Goal: Task Accomplishment & Management: Use online tool/utility

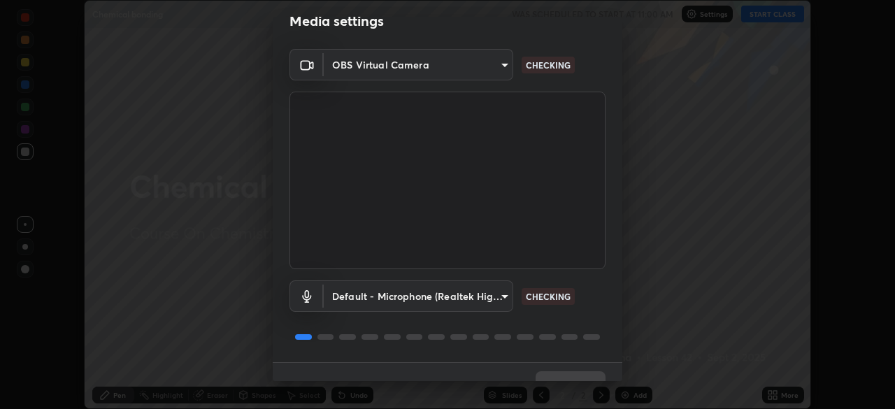
scroll to position [50, 0]
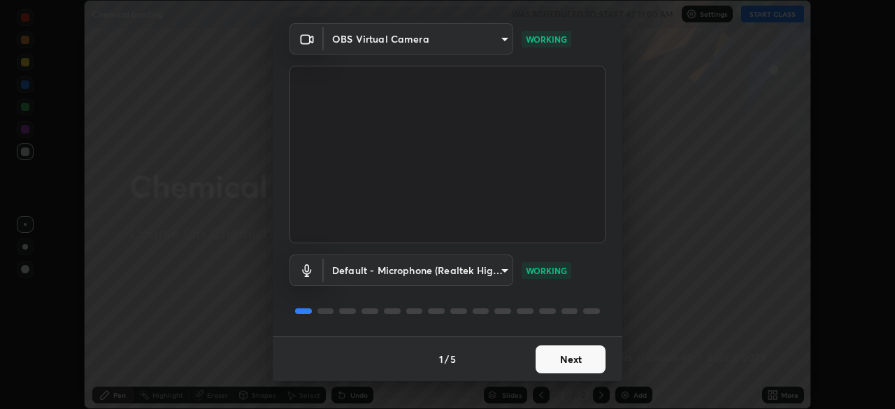
click at [571, 359] on button "Next" at bounding box center [570, 359] width 70 height 28
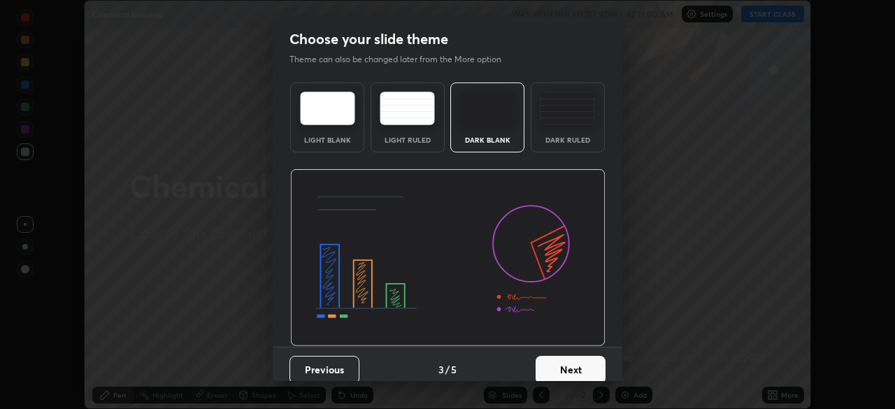
click at [592, 366] on button "Next" at bounding box center [570, 370] width 70 height 28
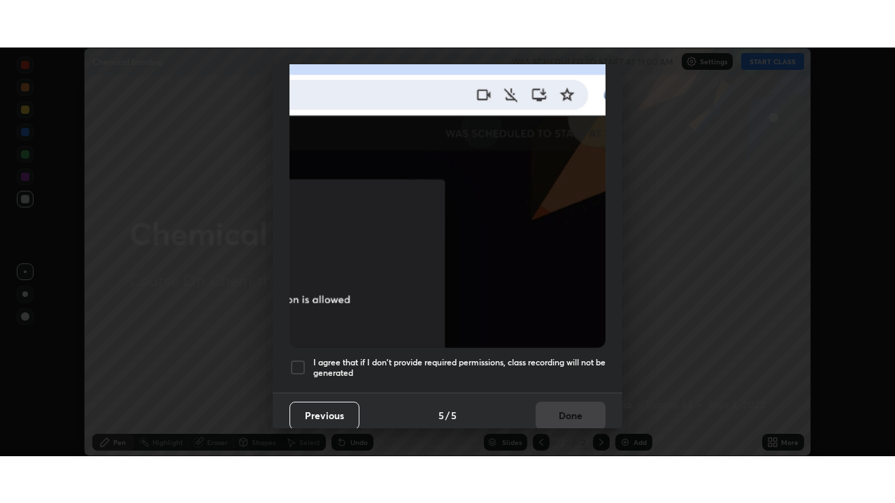
scroll to position [335, 0]
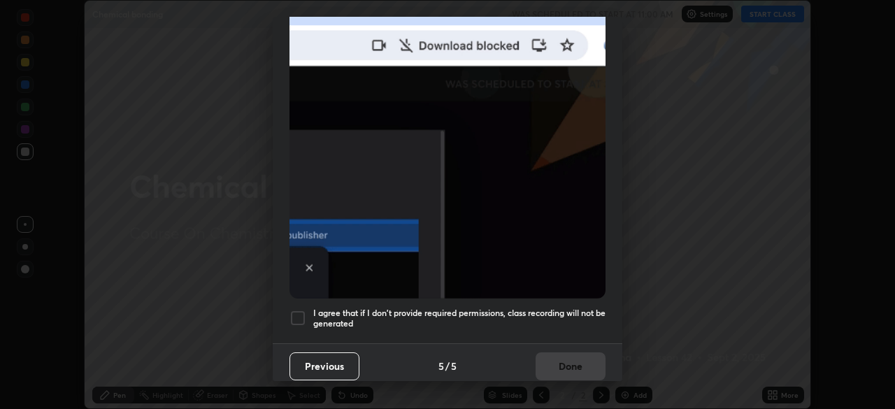
click at [579, 366] on div "Previous 5 / 5 Done" at bounding box center [447, 365] width 349 height 45
click at [586, 308] on h5 "I agree that if I don't provide required permissions, class recording will not …" at bounding box center [459, 319] width 292 height 22
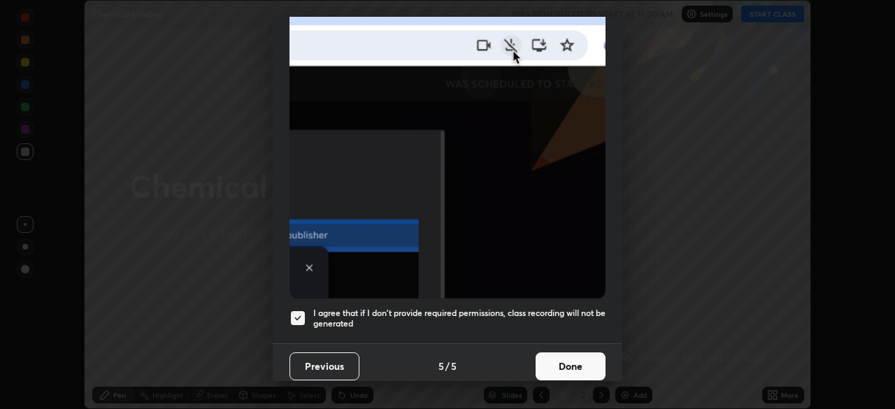
click at [581, 361] on button "Done" at bounding box center [570, 366] width 70 height 28
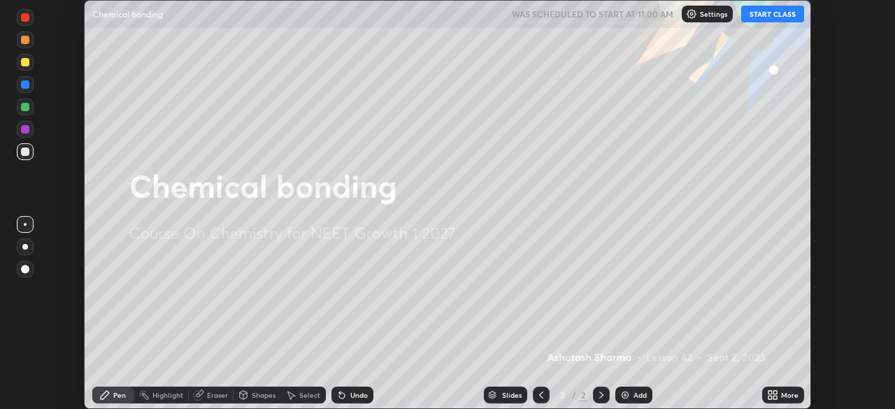
click at [781, 403] on div "More" at bounding box center [783, 395] width 42 height 17
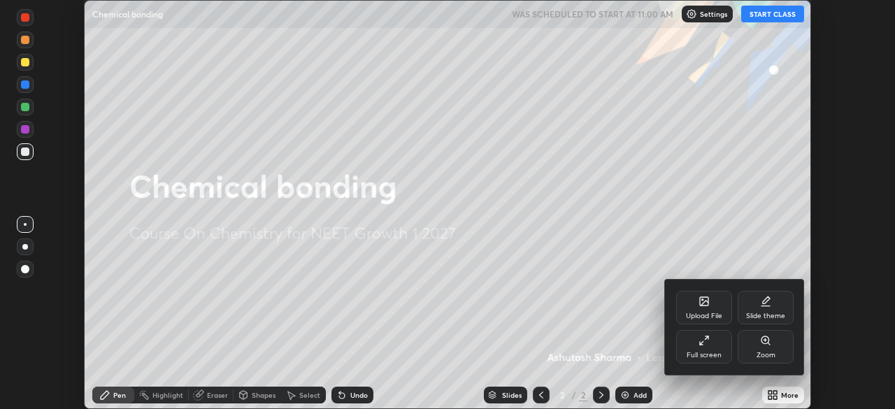
click at [716, 356] on div "Full screen" at bounding box center [703, 355] width 35 height 7
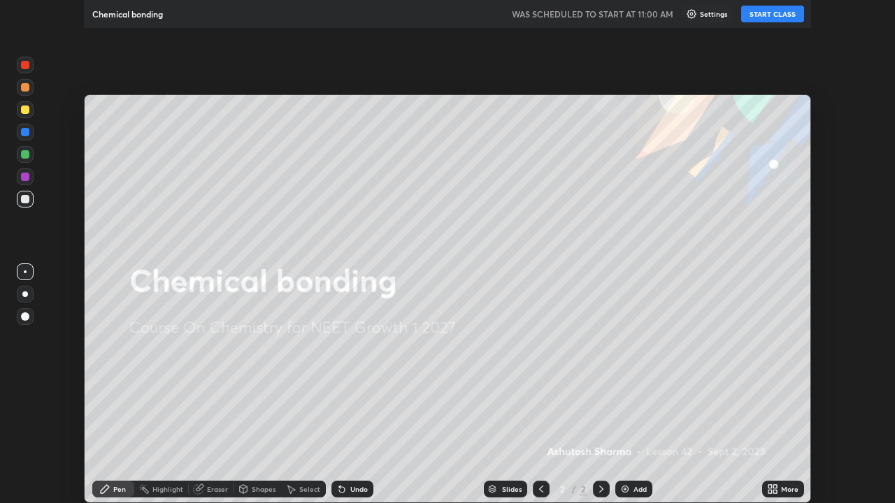
scroll to position [503, 895]
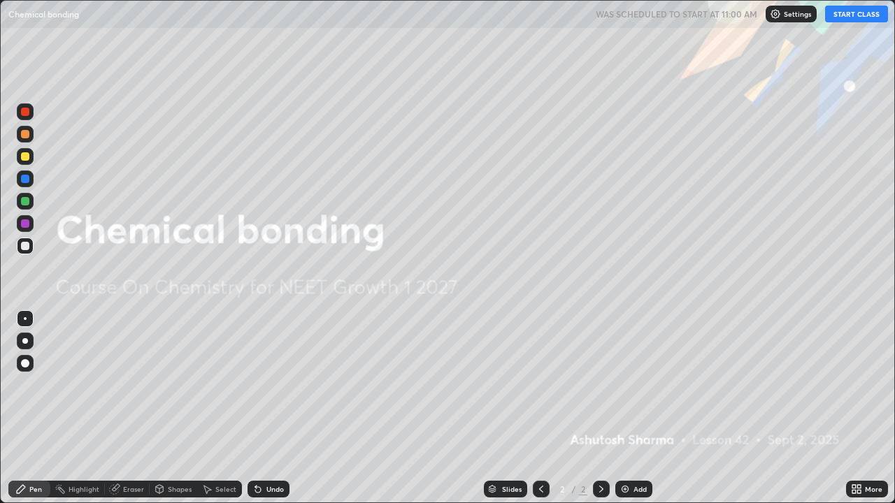
click at [851, 13] on button "START CLASS" at bounding box center [856, 14] width 63 height 17
click at [638, 408] on div "Add" at bounding box center [639, 489] width 13 height 7
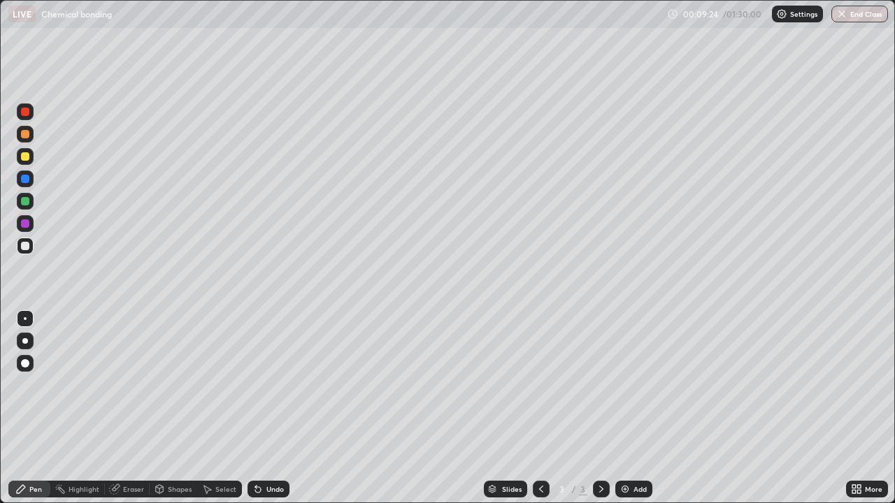
click at [27, 157] on div at bounding box center [25, 156] width 8 height 8
click at [27, 340] on div at bounding box center [25, 341] width 6 height 6
click at [28, 201] on div at bounding box center [25, 201] width 8 height 8
click at [29, 248] on div at bounding box center [25, 246] width 8 height 8
click at [540, 408] on div at bounding box center [541, 489] width 17 height 17
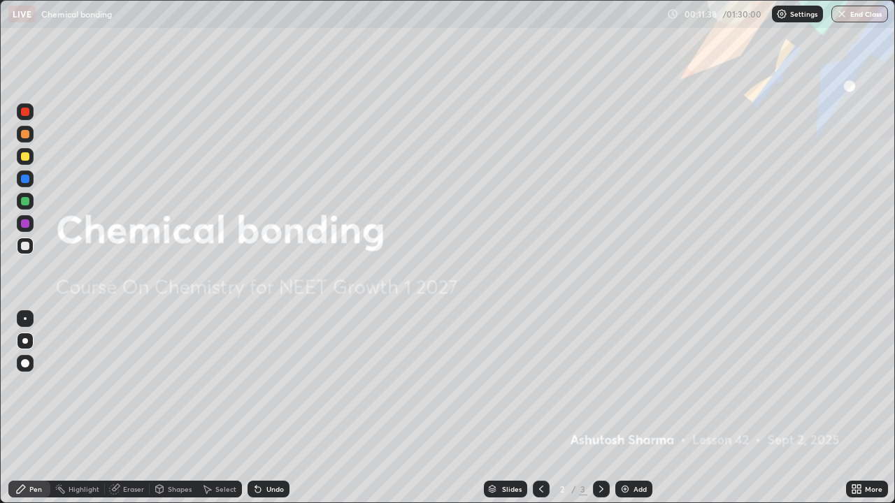
click at [601, 408] on icon at bounding box center [600, 489] width 11 height 11
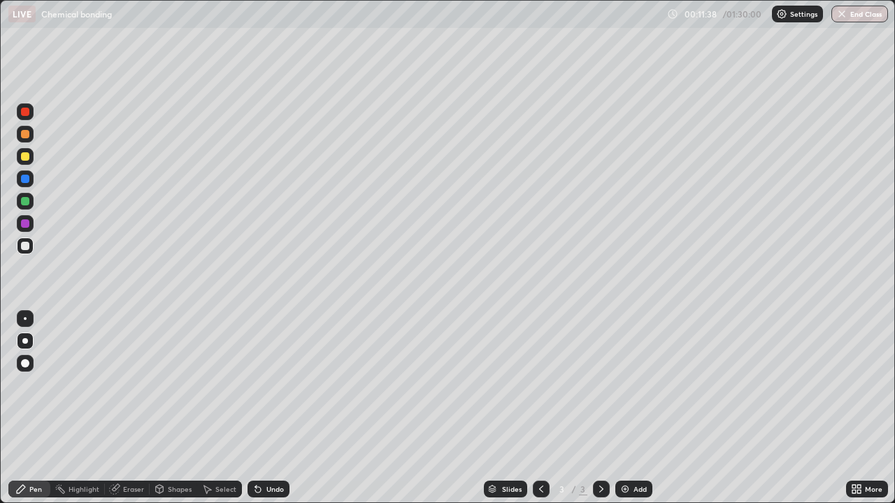
click at [600, 408] on icon at bounding box center [600, 489] width 11 height 11
click at [637, 408] on div "Add" at bounding box center [633, 489] width 37 height 17
click at [127, 408] on div "Eraser" at bounding box center [133, 489] width 21 height 7
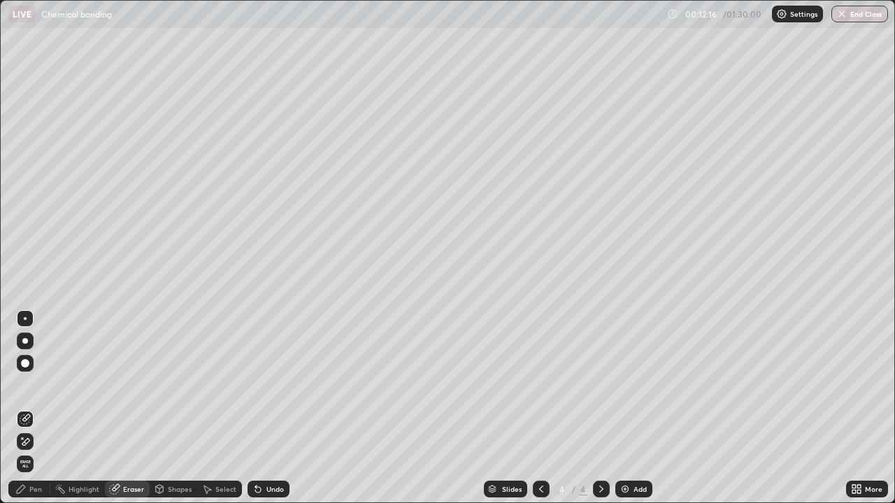
click at [39, 408] on div "Pen" at bounding box center [35, 489] width 13 height 7
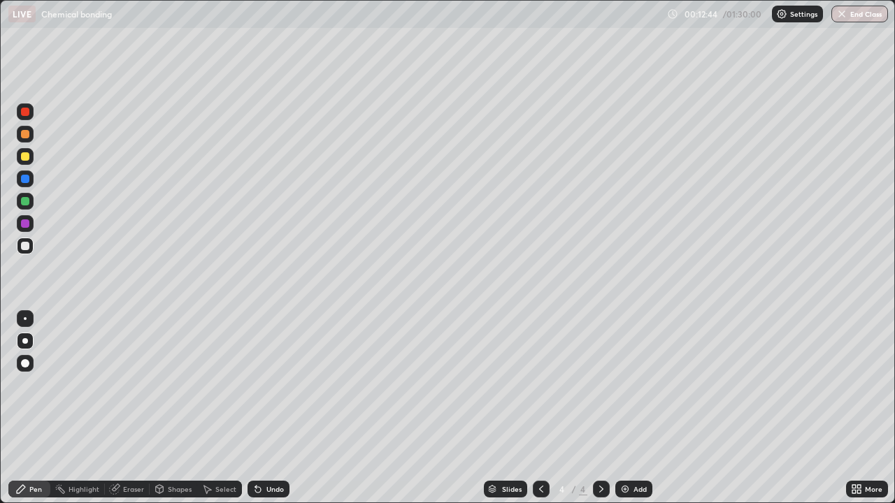
click at [27, 225] on div at bounding box center [25, 223] width 8 height 8
click at [29, 248] on div at bounding box center [25, 246] width 8 height 8
click at [540, 408] on icon at bounding box center [540, 489] width 11 height 11
click at [28, 198] on div at bounding box center [25, 201] width 8 height 8
click at [600, 408] on icon at bounding box center [600, 489] width 11 height 11
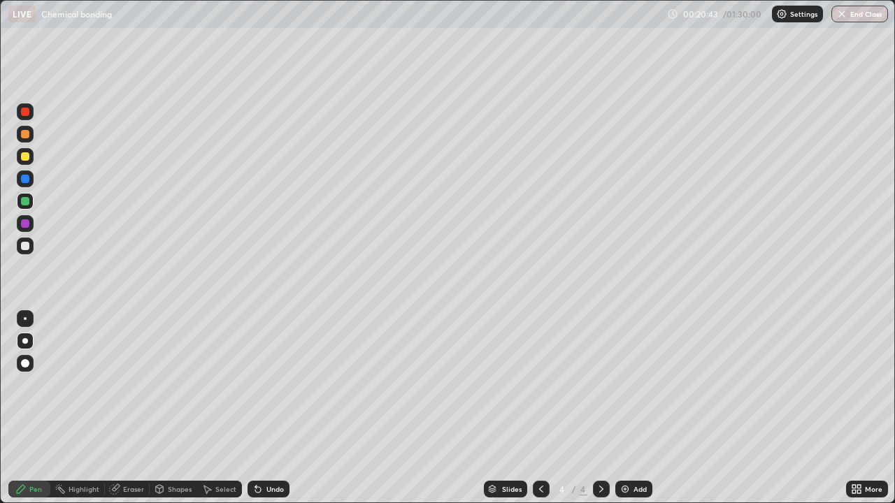
click at [636, 408] on div "Add" at bounding box center [639, 489] width 13 height 7
click at [27, 154] on div at bounding box center [25, 156] width 8 height 8
click at [266, 408] on div "Undo" at bounding box center [274, 489] width 17 height 7
click at [268, 408] on div "Undo" at bounding box center [274, 489] width 17 height 7
click at [30, 247] on div at bounding box center [25, 246] width 17 height 17
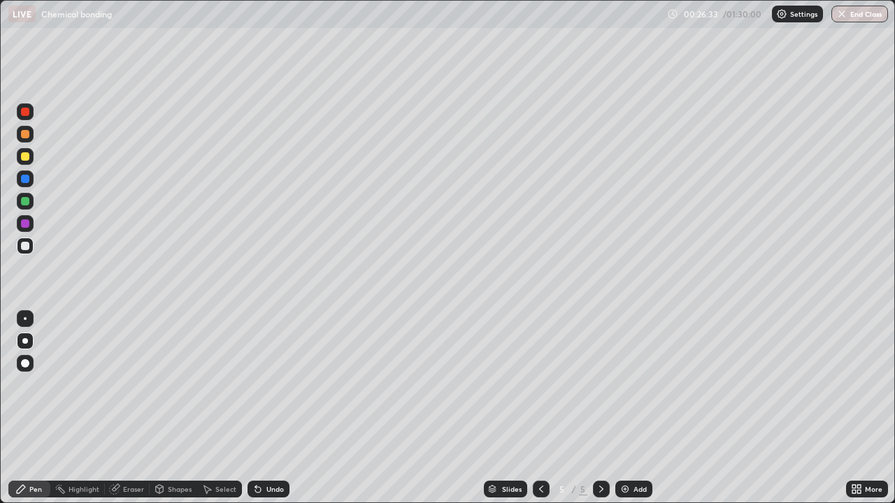
click at [640, 408] on div "Add" at bounding box center [639, 489] width 13 height 7
click at [26, 201] on div at bounding box center [25, 201] width 8 height 8
click at [26, 157] on div at bounding box center [25, 156] width 8 height 8
click at [27, 133] on div at bounding box center [25, 134] width 8 height 8
click at [637, 408] on div "Add" at bounding box center [639, 489] width 13 height 7
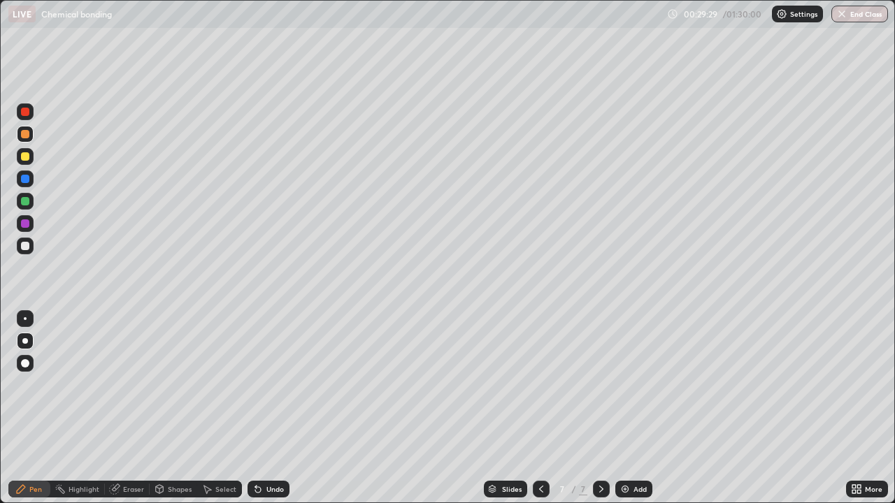
click at [31, 157] on div at bounding box center [25, 156] width 17 height 17
click at [541, 408] on icon at bounding box center [541, 489] width 4 height 7
click at [599, 408] on icon at bounding box center [600, 489] width 11 height 11
click at [25, 136] on div at bounding box center [25, 134] width 8 height 8
click at [29, 202] on div at bounding box center [25, 201] width 8 height 8
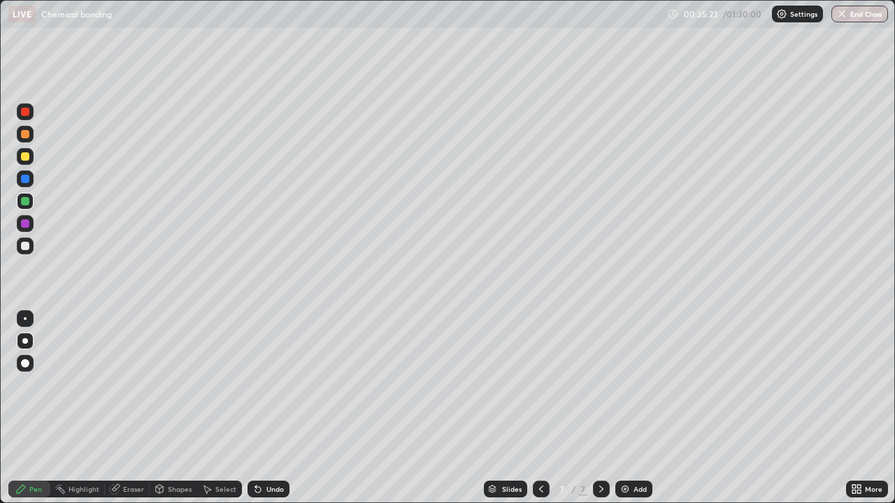
click at [629, 408] on div "Add" at bounding box center [633, 489] width 37 height 17
click at [29, 247] on div at bounding box center [25, 246] width 8 height 8
click at [540, 408] on icon at bounding box center [540, 489] width 11 height 11
click at [600, 408] on icon at bounding box center [600, 489] width 11 height 11
click at [539, 408] on icon at bounding box center [541, 489] width 4 height 7
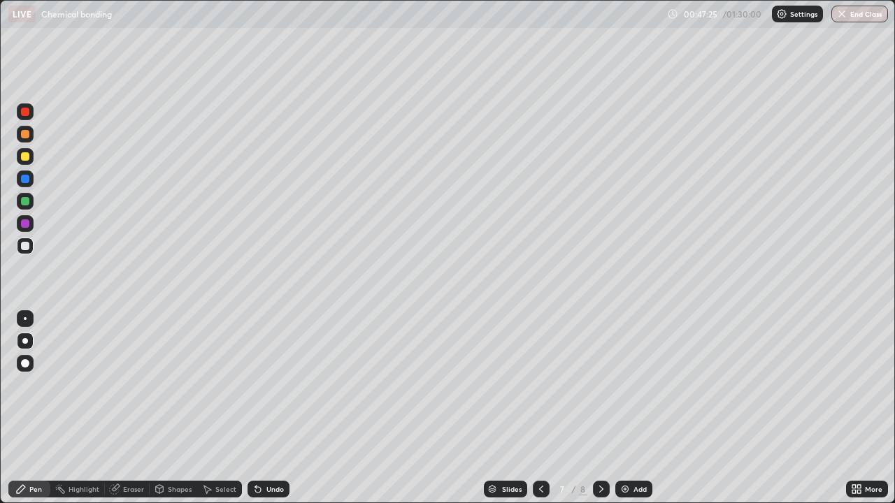
click at [633, 408] on div "Add" at bounding box center [633, 489] width 37 height 17
click at [28, 155] on div at bounding box center [25, 156] width 8 height 8
click at [124, 408] on div "Eraser" at bounding box center [133, 489] width 21 height 7
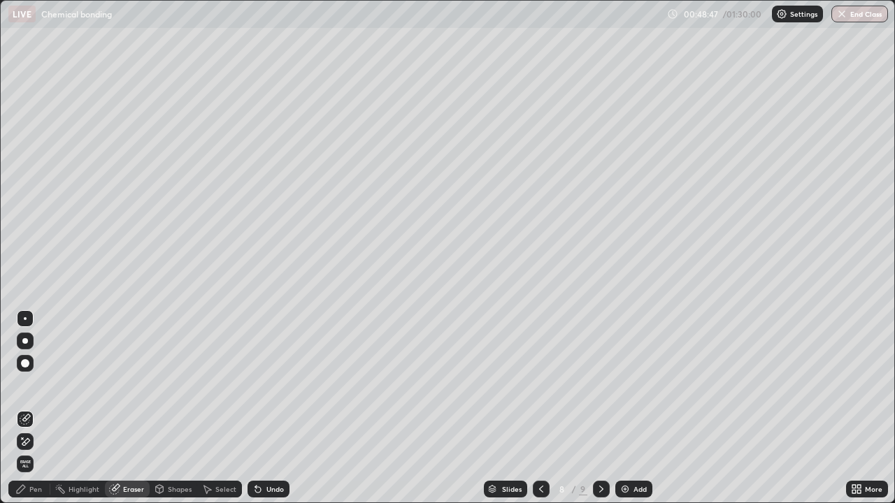
click at [39, 408] on div "Pen" at bounding box center [35, 489] width 13 height 7
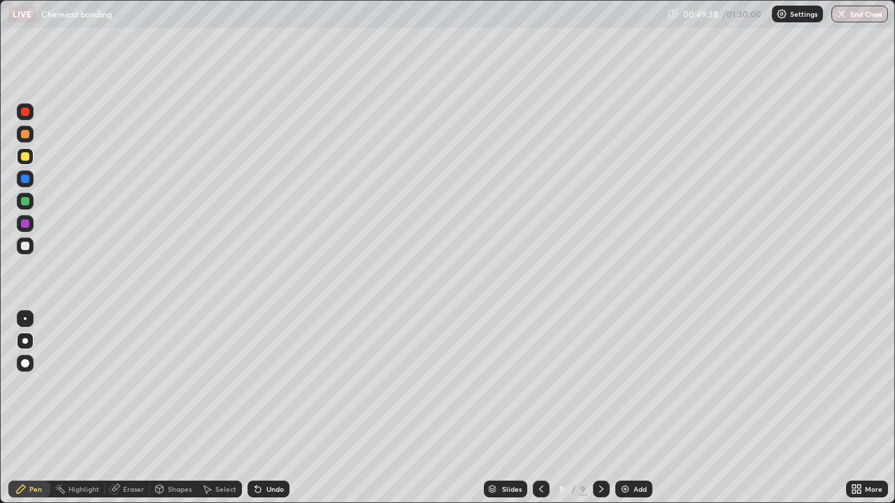
click at [27, 135] on div at bounding box center [25, 134] width 8 height 8
click at [633, 408] on div "Add" at bounding box center [639, 489] width 13 height 7
click at [25, 113] on div at bounding box center [25, 112] width 8 height 8
click at [633, 408] on div "Add" at bounding box center [639, 489] width 13 height 7
click at [26, 157] on div at bounding box center [25, 156] width 8 height 8
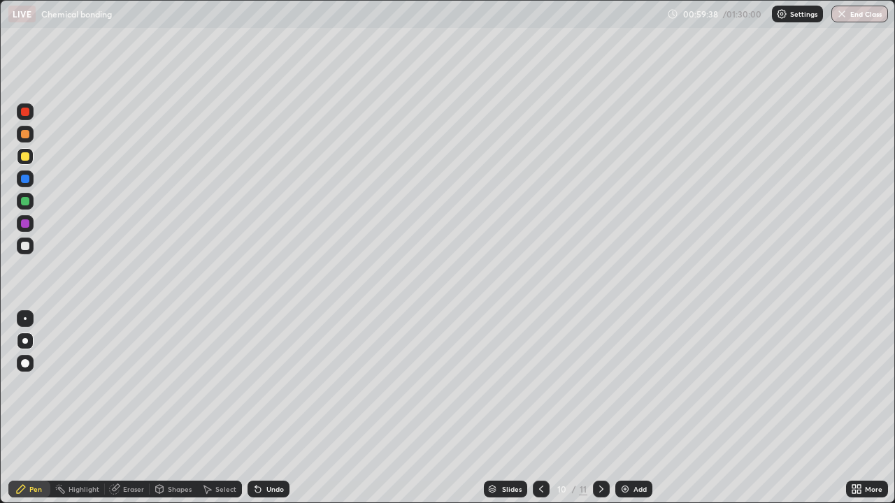
click at [29, 202] on div at bounding box center [25, 201] width 8 height 8
click at [27, 246] on div at bounding box center [25, 246] width 8 height 8
click at [625, 408] on img at bounding box center [624, 489] width 11 height 11
click at [26, 138] on div at bounding box center [25, 134] width 8 height 8
click at [27, 202] on div at bounding box center [25, 201] width 8 height 8
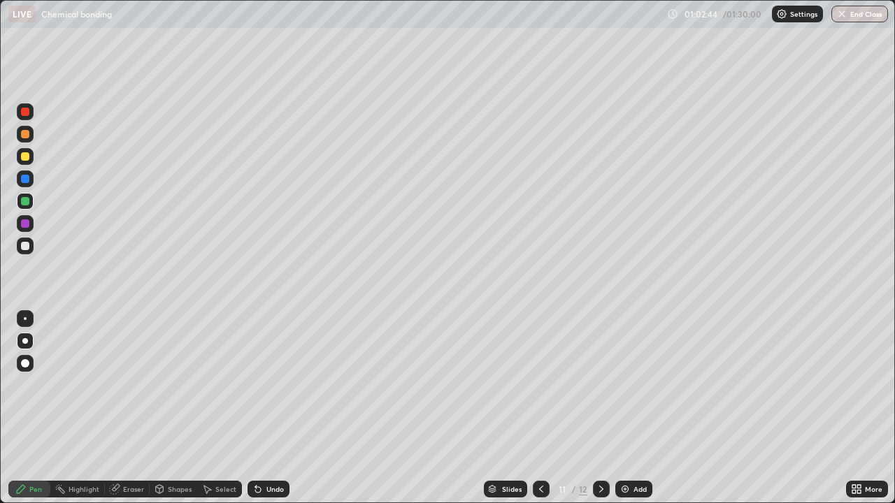
click at [268, 408] on div "Undo" at bounding box center [274, 489] width 17 height 7
click at [266, 408] on div "Undo" at bounding box center [274, 489] width 17 height 7
click at [267, 408] on div "Undo" at bounding box center [274, 489] width 17 height 7
click at [27, 246] on div at bounding box center [25, 246] width 8 height 8
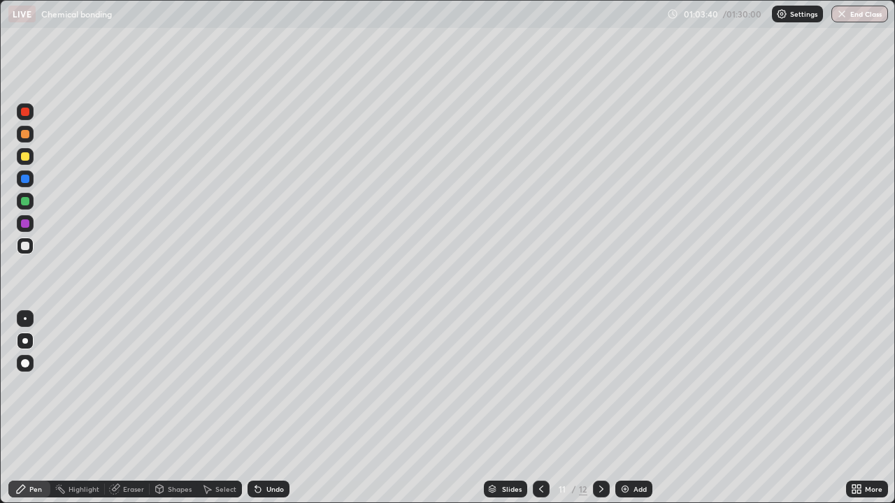
click at [540, 408] on icon at bounding box center [540, 489] width 11 height 11
click at [600, 408] on icon at bounding box center [600, 489] width 11 height 11
click at [533, 408] on div at bounding box center [541, 489] width 17 height 17
click at [600, 408] on icon at bounding box center [600, 489] width 11 height 11
click at [540, 408] on icon at bounding box center [540, 489] width 11 height 11
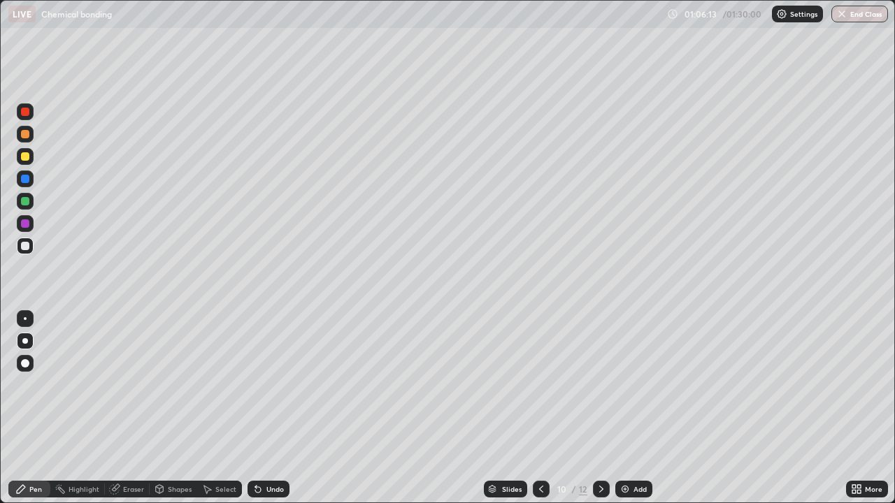
click at [600, 408] on icon at bounding box center [600, 489] width 11 height 11
click at [635, 408] on div "Add" at bounding box center [633, 489] width 37 height 17
click at [25, 157] on div at bounding box center [25, 156] width 8 height 8
click at [26, 112] on div at bounding box center [25, 112] width 8 height 8
click at [854, 18] on button "End Class" at bounding box center [859, 14] width 57 height 17
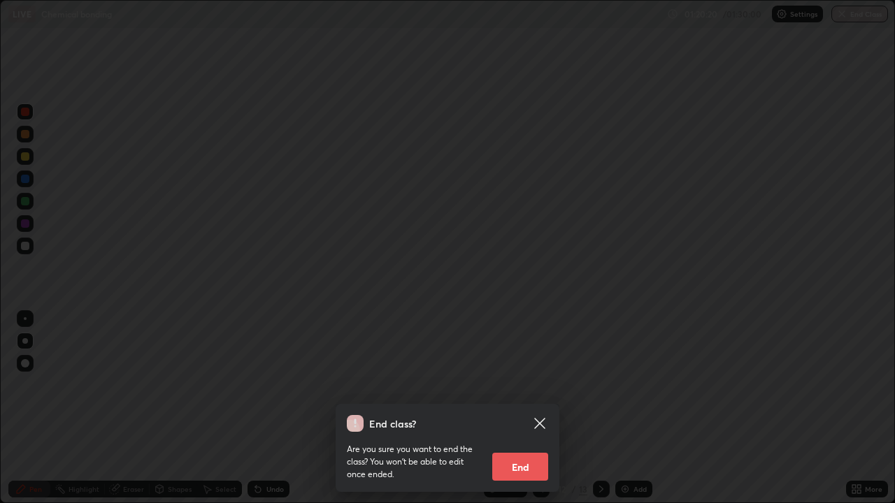
click at [509, 408] on button "End" at bounding box center [520, 467] width 56 height 28
